Goal: Information Seeking & Learning: Learn about a topic

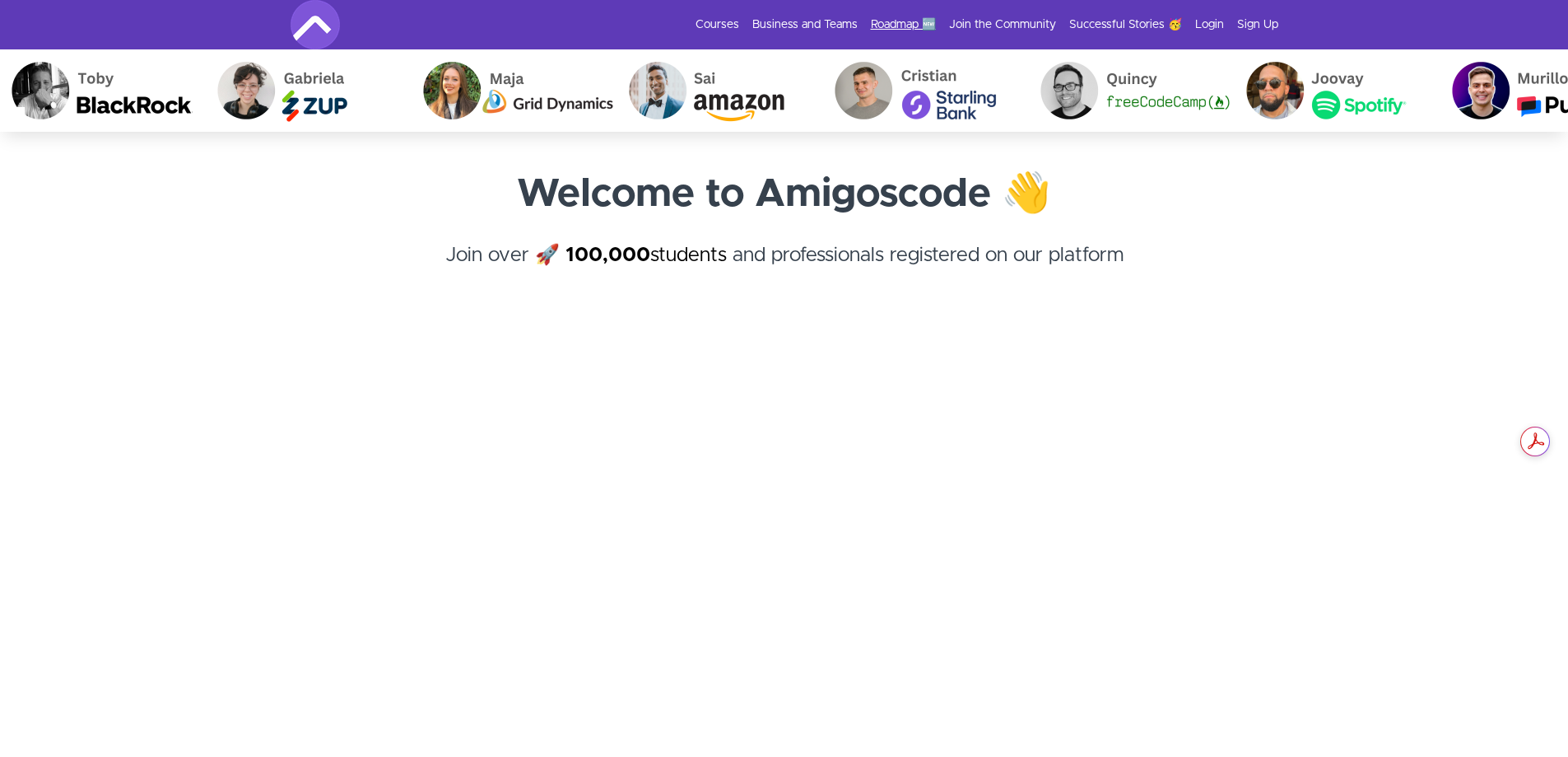
click at [885, 17] on link "Roadmap 🆕" at bounding box center [903, 24] width 65 height 16
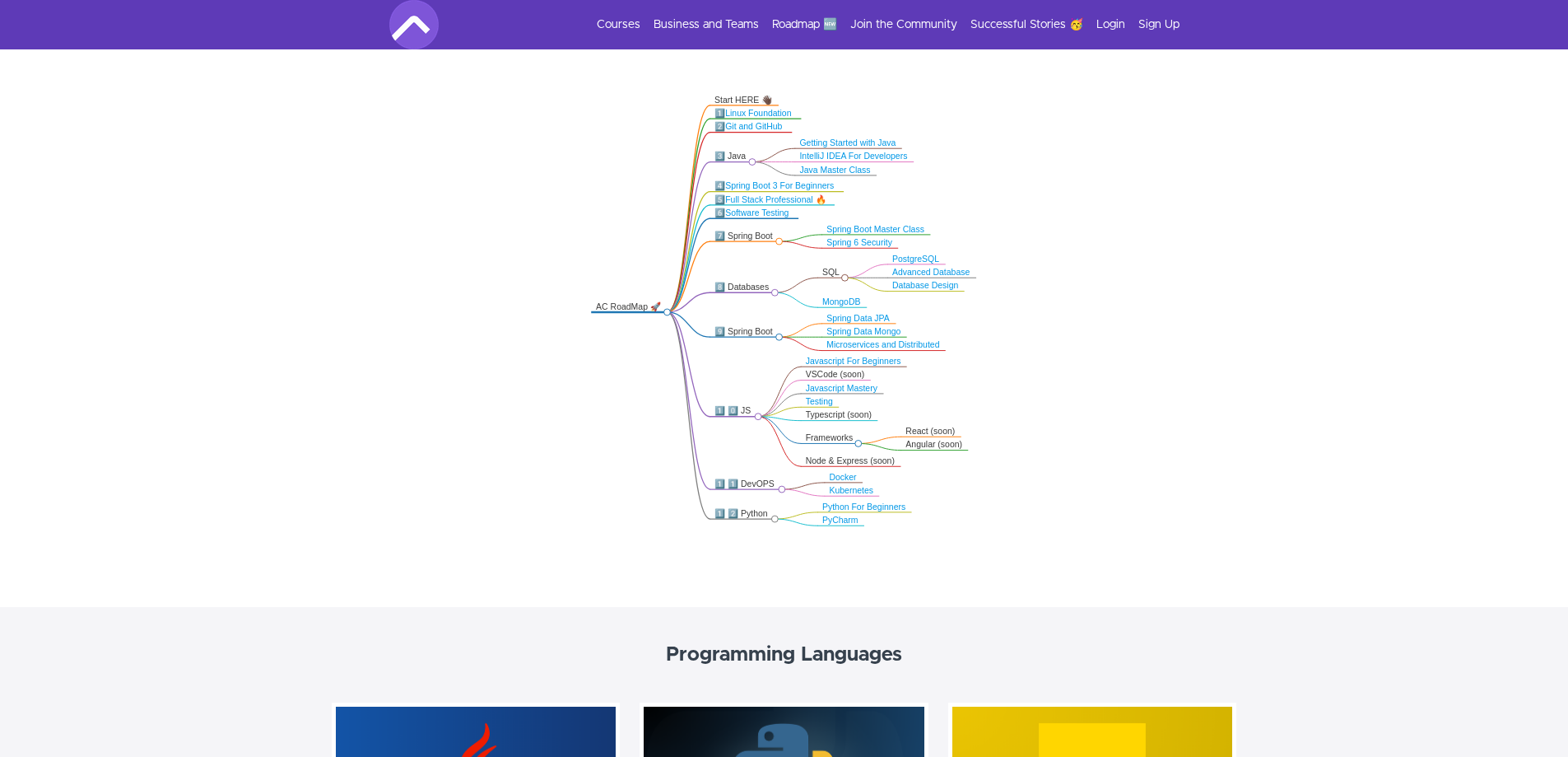
scroll to position [329, 0]
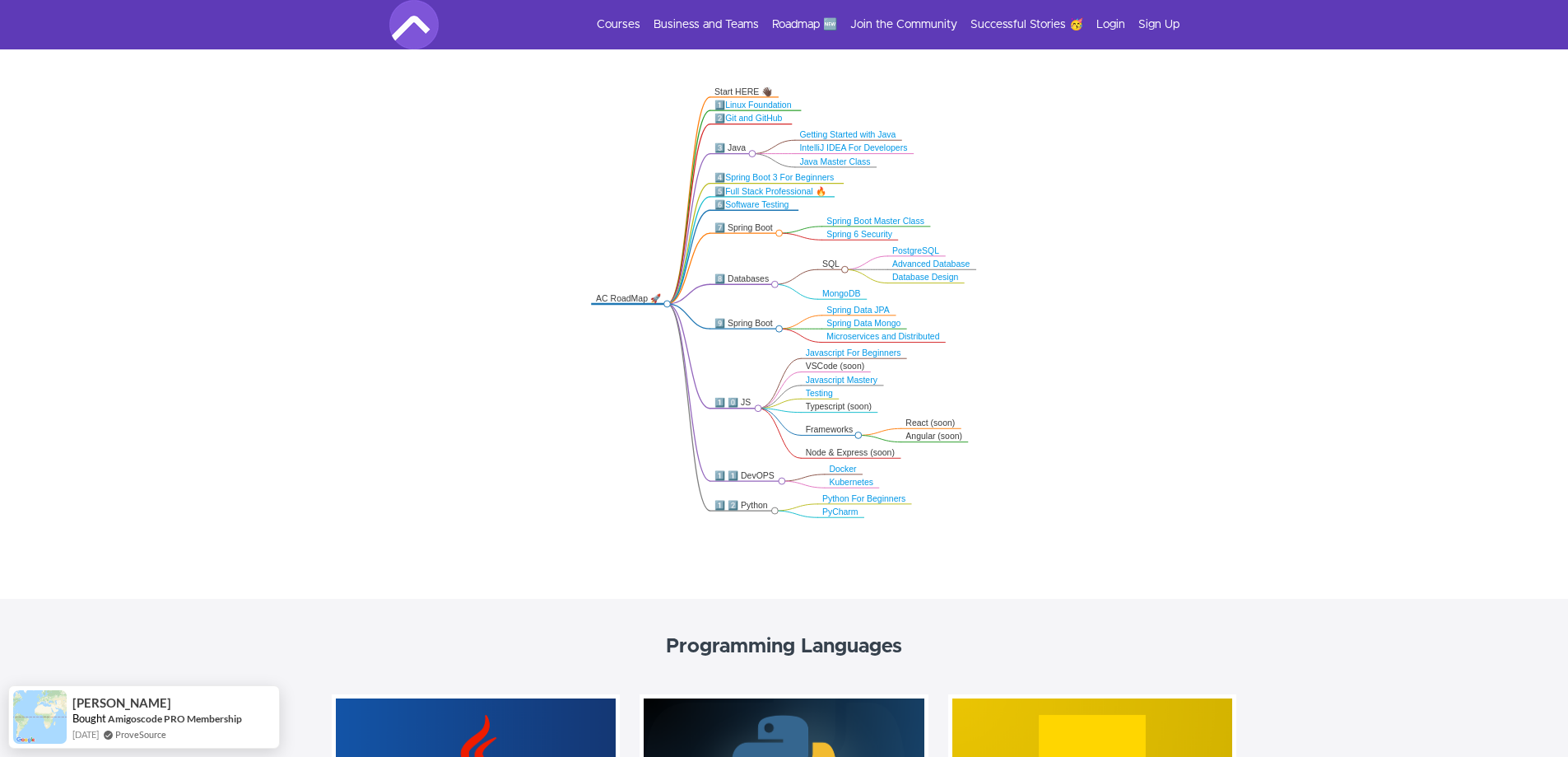
drag, startPoint x: 727, startPoint y: 100, endPoint x: 776, endPoint y: 128, distance: 56.4
click at [776, 128] on icon ".markmap{font:300 16px/20px sans-serif}.markmap-link{fill:none}.markmap-node>ci…" at bounding box center [784, 301] width 1568 height 454
click at [761, 135] on icon ".markmap{font:300 16px/20px sans-serif}.markmap-link{fill:none}.markmap-node>ci…" at bounding box center [784, 301] width 1568 height 454
click at [576, 136] on icon ".markmap{font:300 16px/20px sans-serif}.markmap-link{fill:none}.markmap-node>ci…" at bounding box center [784, 301] width 1568 height 454
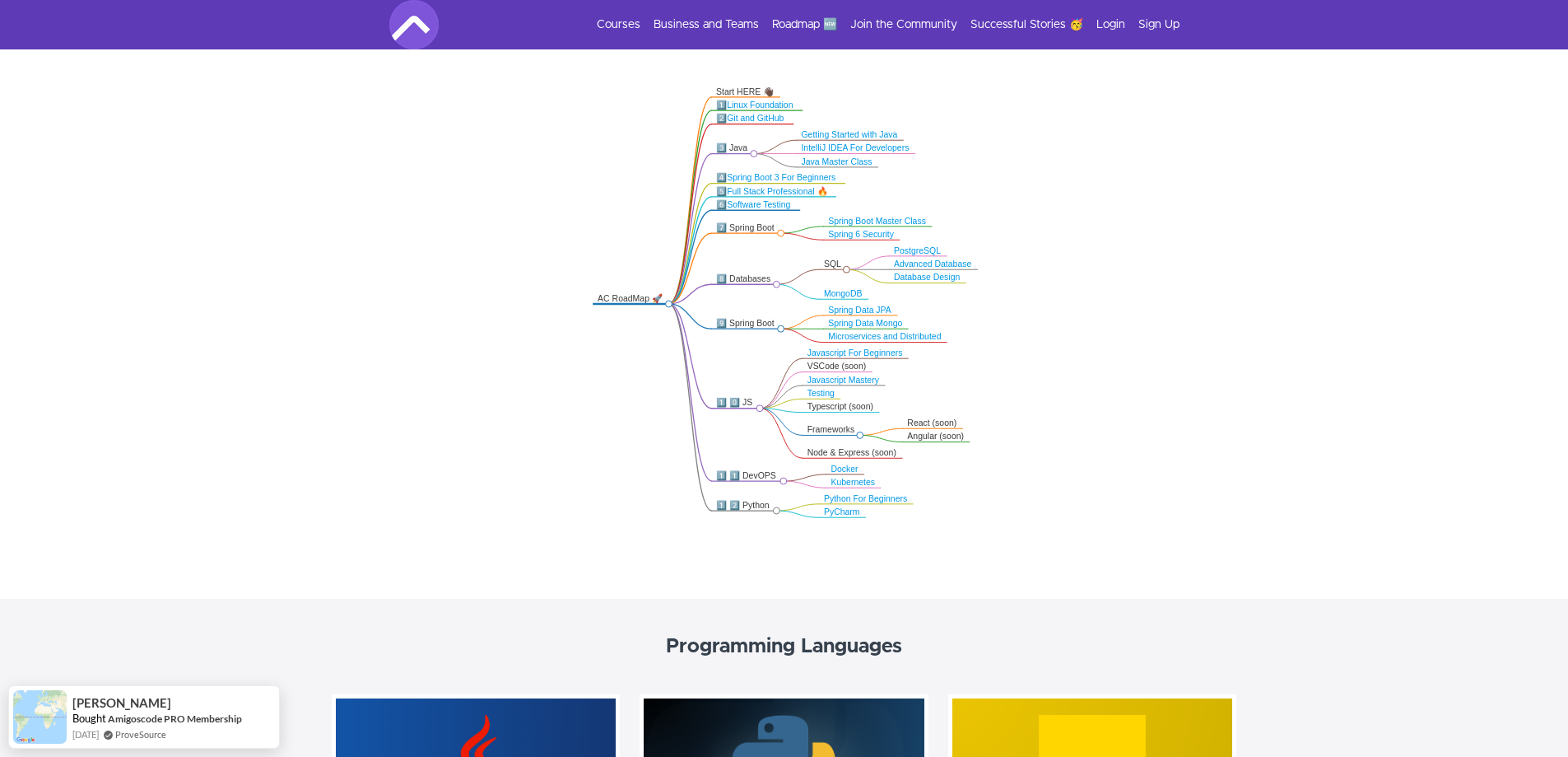
click at [582, 135] on icon ".markmap{font:300 16px/20px sans-serif}.markmap-link{fill:none}.markmap-node>ci…" at bounding box center [784, 301] width 1568 height 454
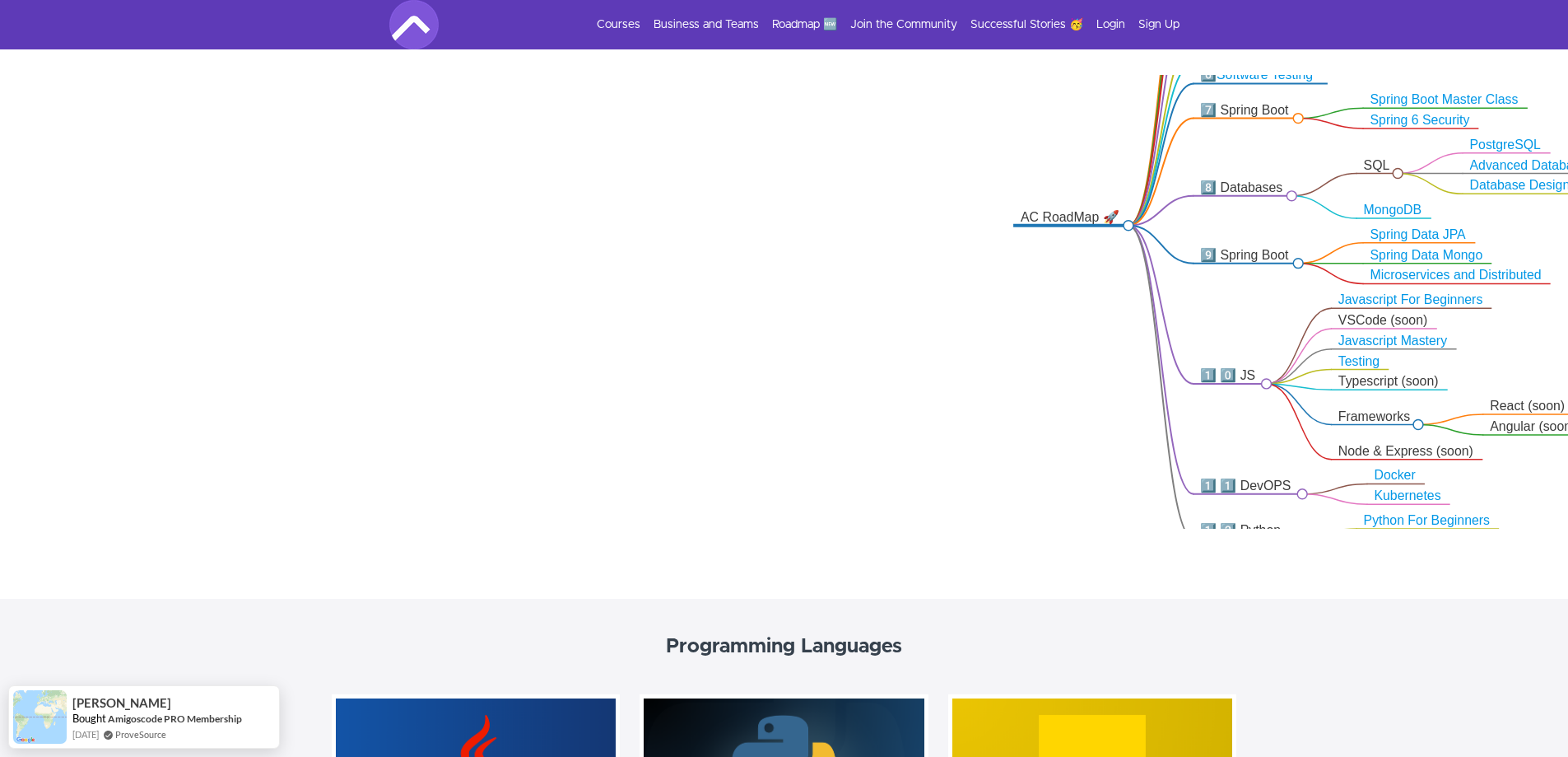
drag, startPoint x: 1102, startPoint y: 276, endPoint x: 777, endPoint y: 290, distance: 325.3
click at [778, 290] on icon ".markmap{font:300 16px/20px sans-serif}.markmap-link{fill:none}.markmap-node>ci…" at bounding box center [784, 301] width 1568 height 454
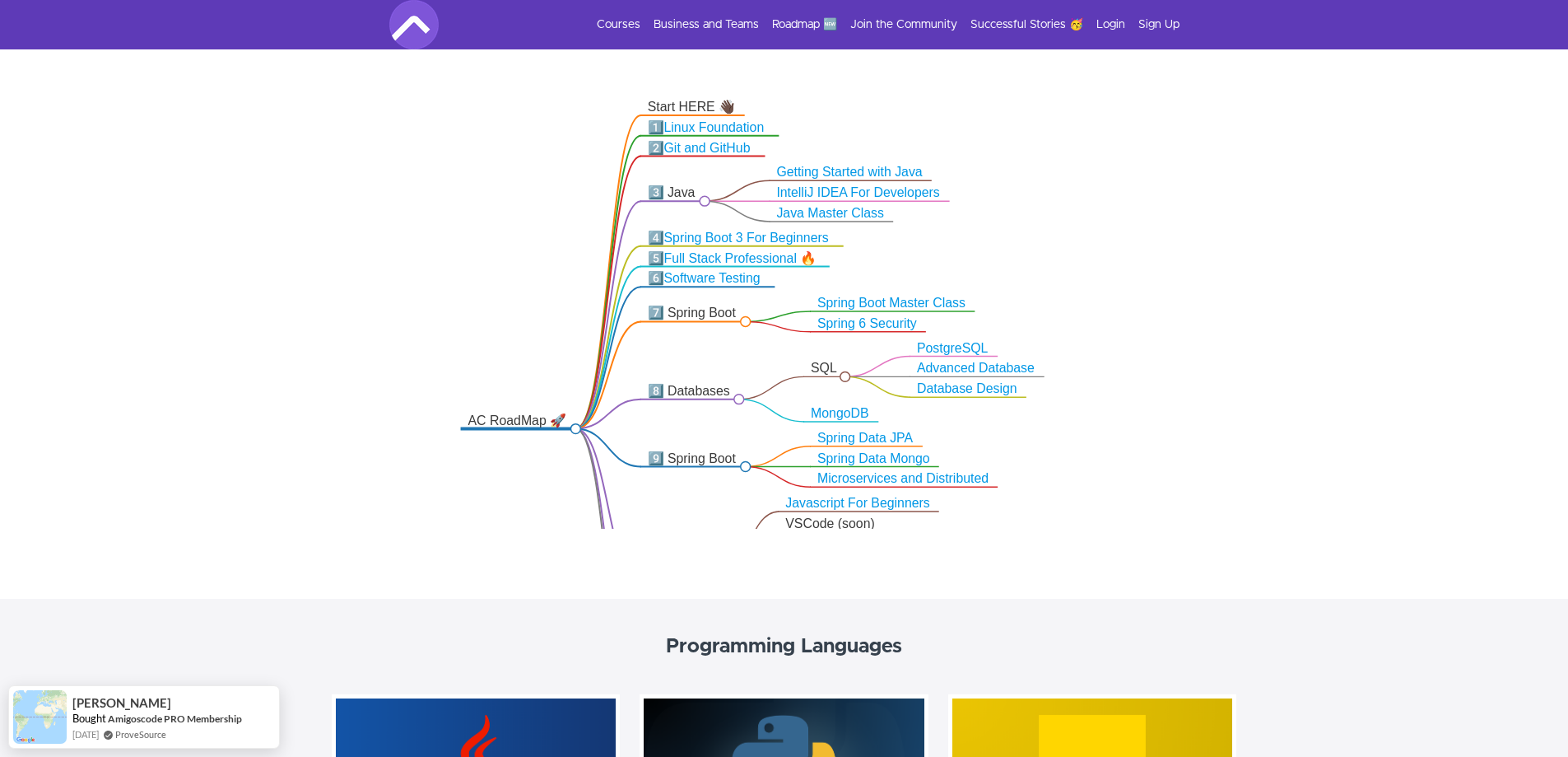
drag, startPoint x: 803, startPoint y: 292, endPoint x: 515, endPoint y: 479, distance: 343.4
click at [515, 479] on icon ".markmap{font:300 16px/20px sans-serif}.markmap-link{fill:none}.markmap-node>ci…" at bounding box center [784, 301] width 1568 height 454
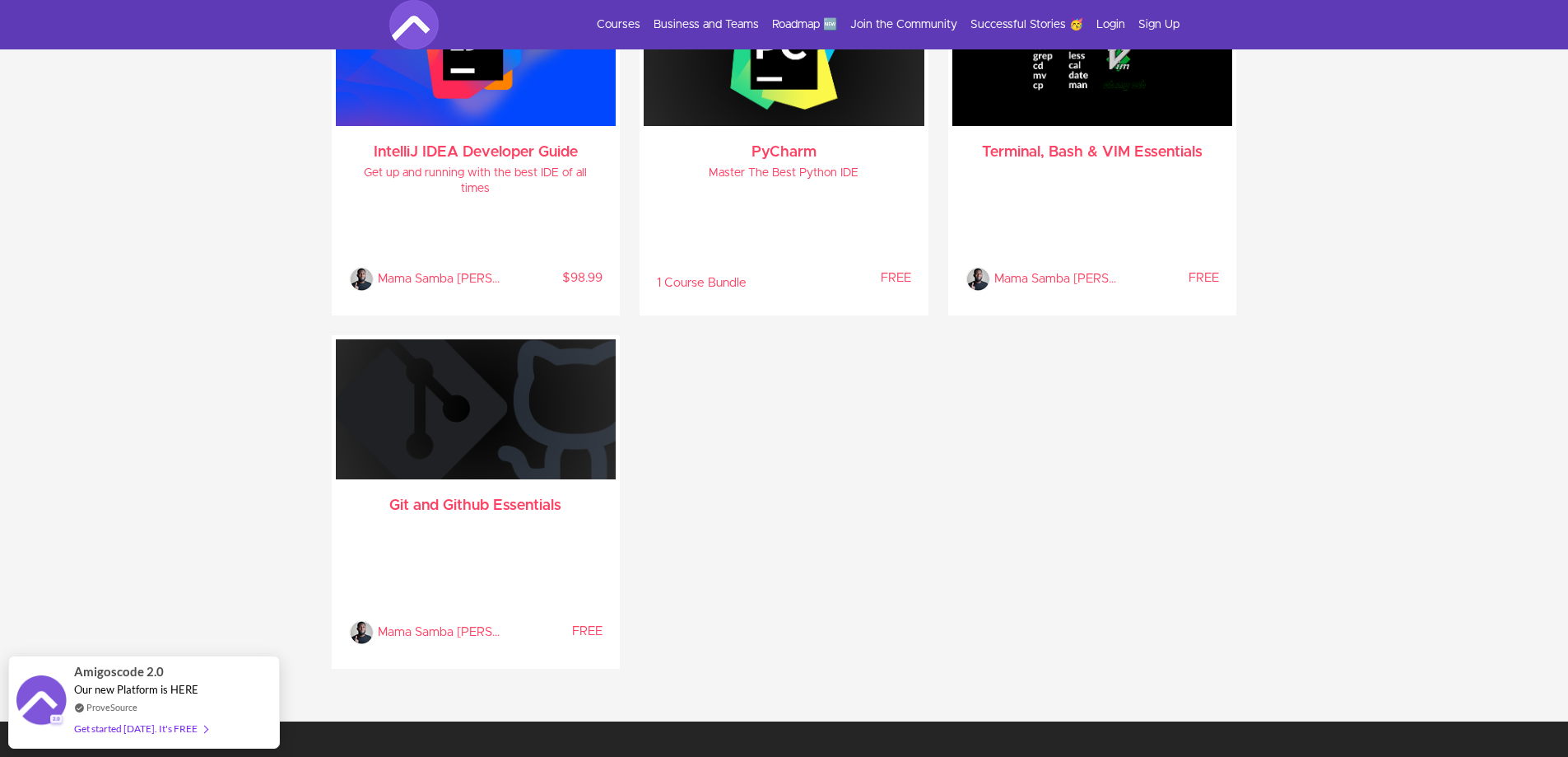
scroll to position [4035, 0]
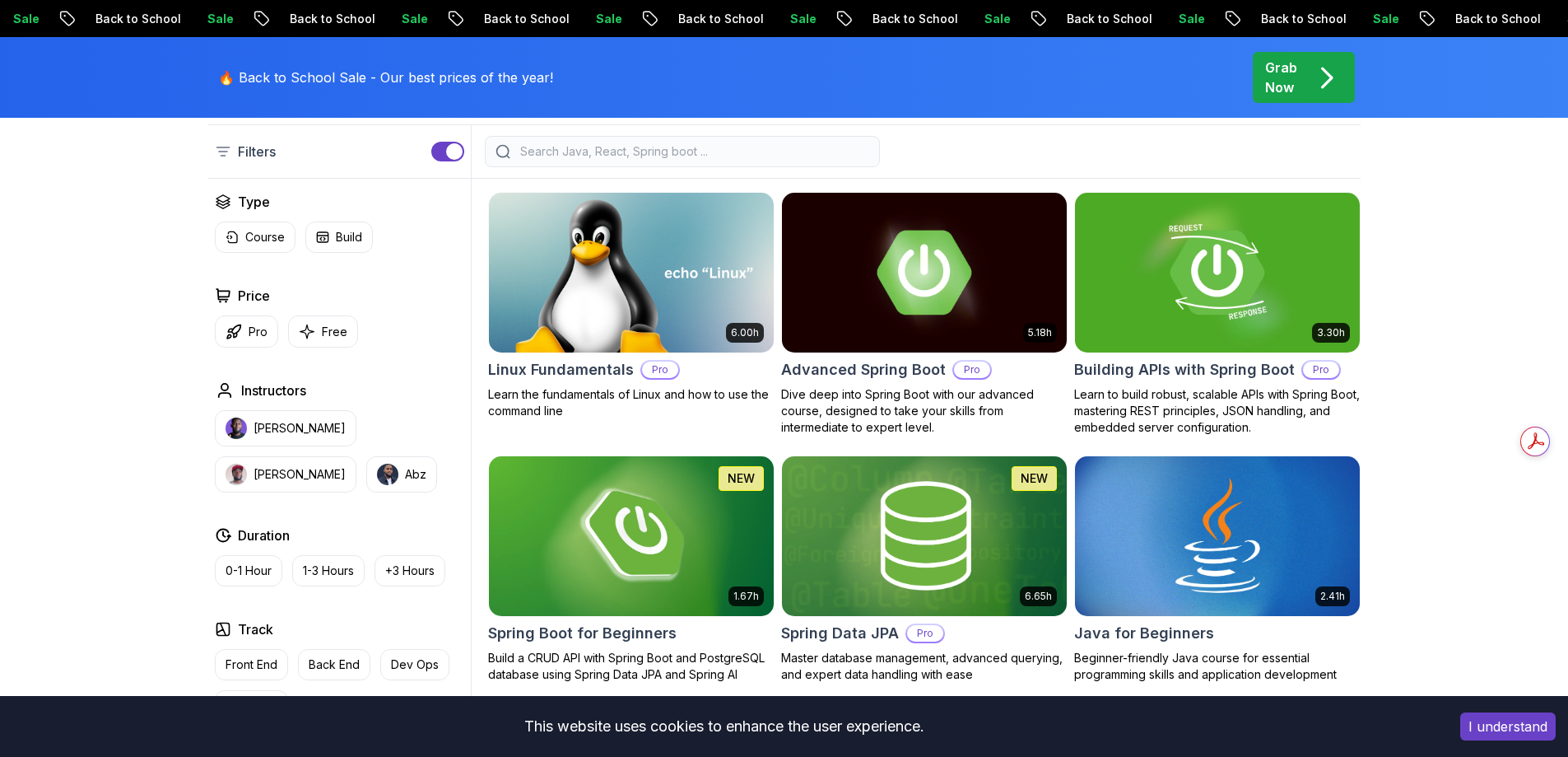
scroll to position [494, 0]
